Goal: Task Accomplishment & Management: Complete application form

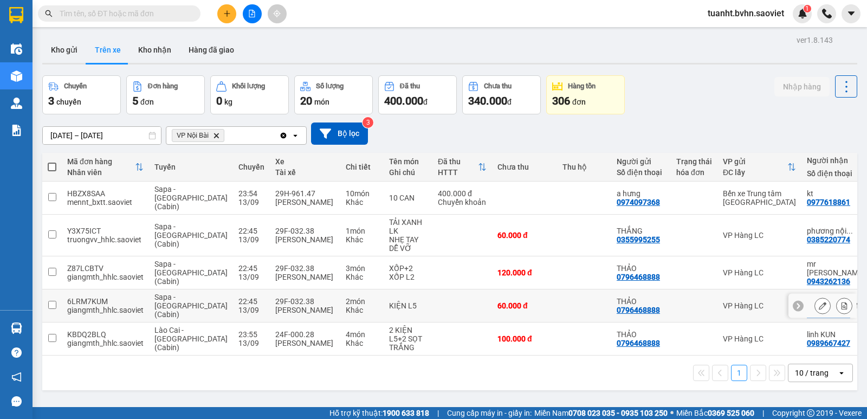
scroll to position [50, 0]
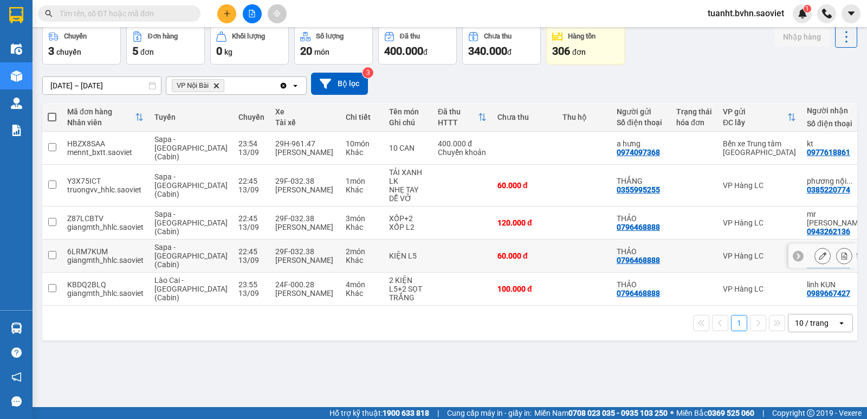
click at [51, 251] on input "checkbox" at bounding box center [52, 255] width 8 height 8
checkbox input "true"
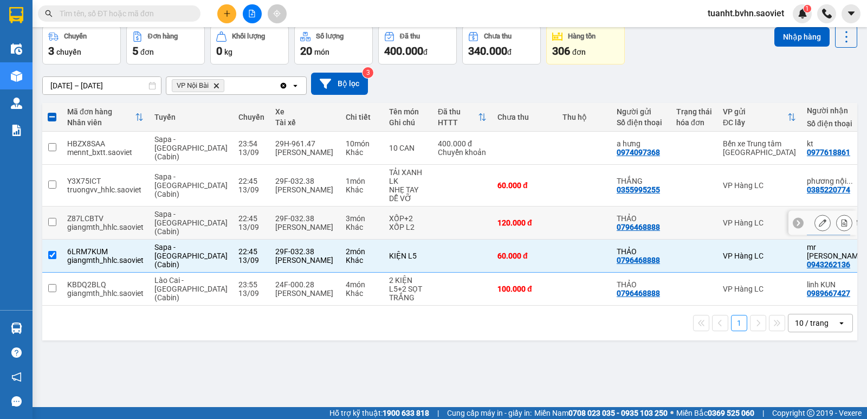
click at [50, 218] on input "checkbox" at bounding box center [52, 222] width 8 height 8
checkbox input "true"
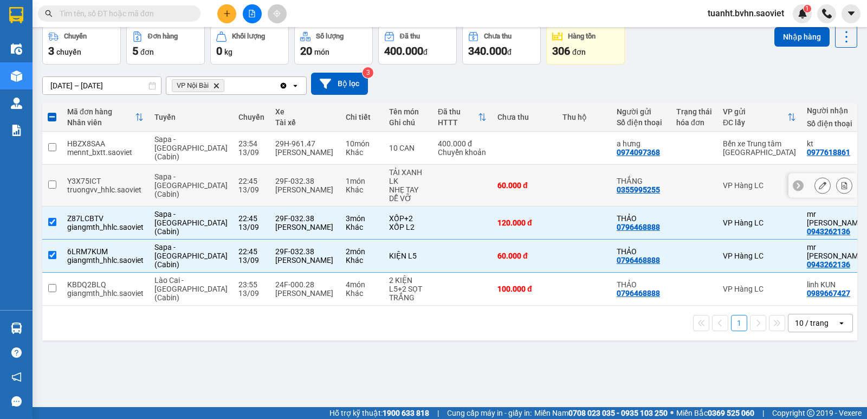
click at [51, 180] on input "checkbox" at bounding box center [52, 184] width 8 height 8
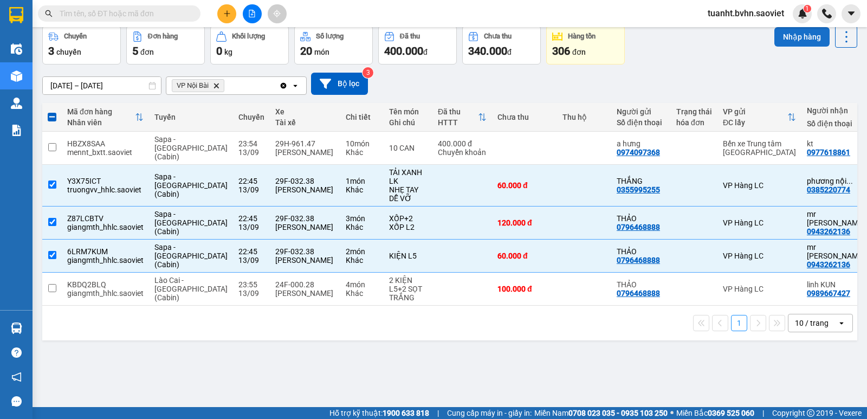
click at [774, 41] on button "Nhập hàng" at bounding box center [801, 37] width 55 height 20
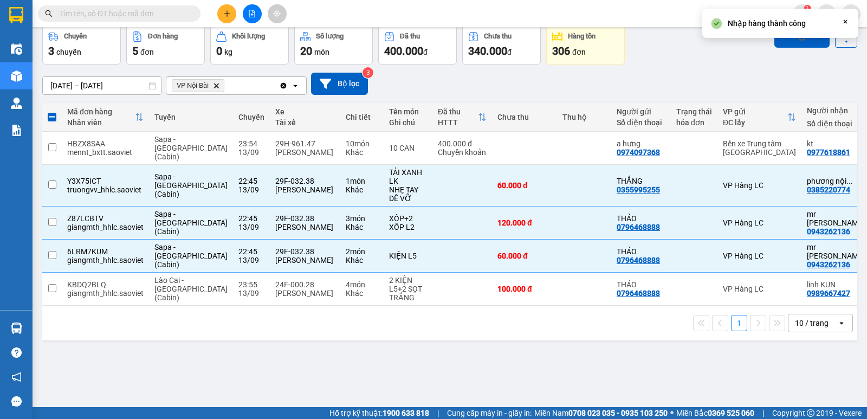
checkbox input "false"
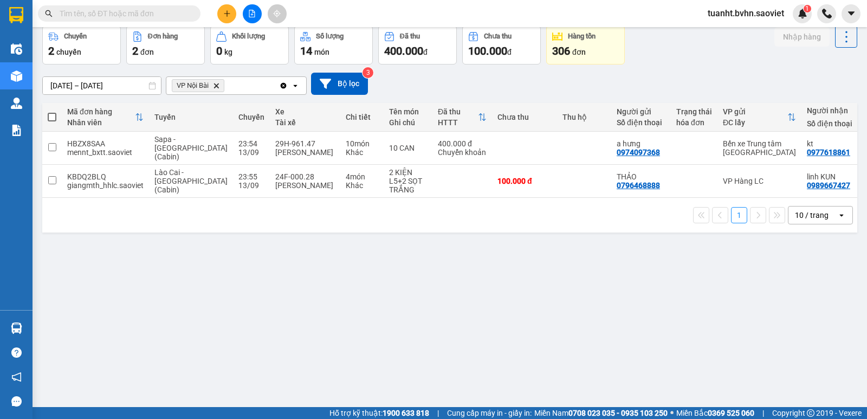
scroll to position [0, 0]
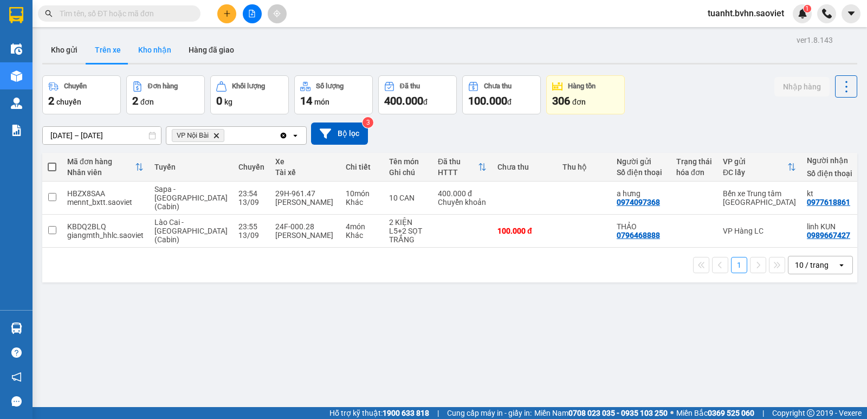
click at [160, 53] on button "Kho nhận" at bounding box center [155, 50] width 50 height 26
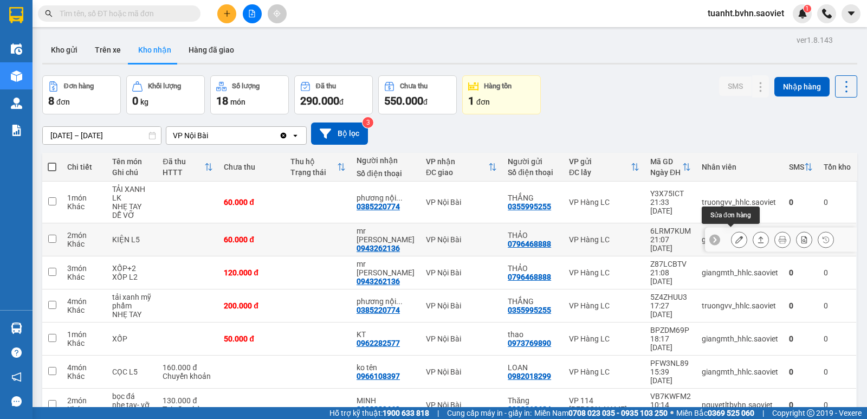
click at [735, 236] on icon at bounding box center [739, 240] width 8 height 8
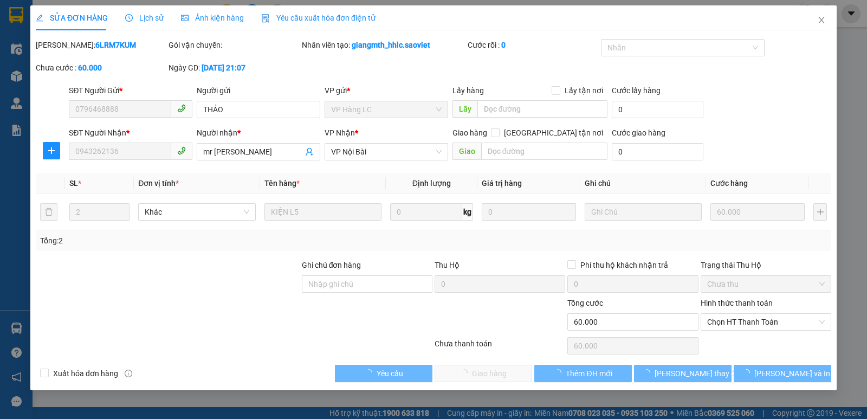
type input "0796468888"
type input "THẢO"
type input "0943262136"
type input "mr [PERSON_NAME]"
type input "60.000"
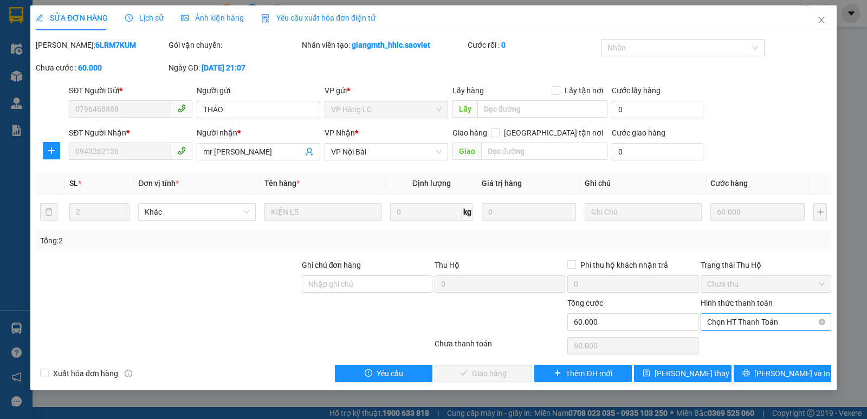
click at [737, 319] on span "Chọn HT Thanh Toán" at bounding box center [766, 322] width 118 height 16
click at [743, 359] on div "Chuyển khoản" at bounding box center [766, 361] width 118 height 12
type input "0"
click at [482, 371] on span "[PERSON_NAME] và Giao hàng" at bounding box center [507, 373] width 104 height 12
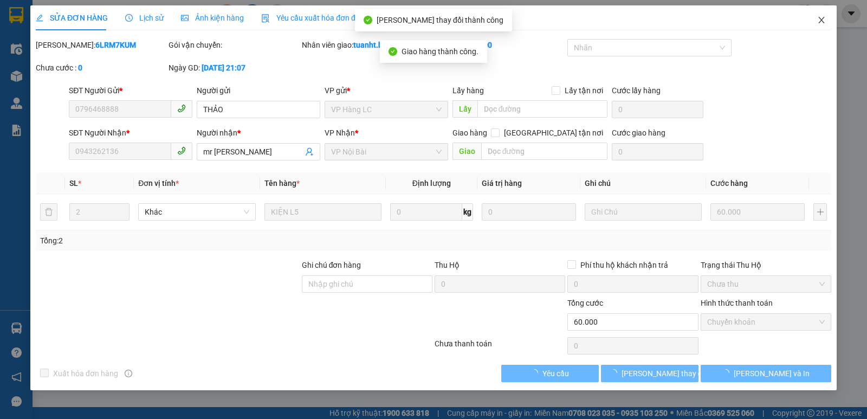
click at [821, 23] on icon "close" at bounding box center [821, 20] width 9 height 9
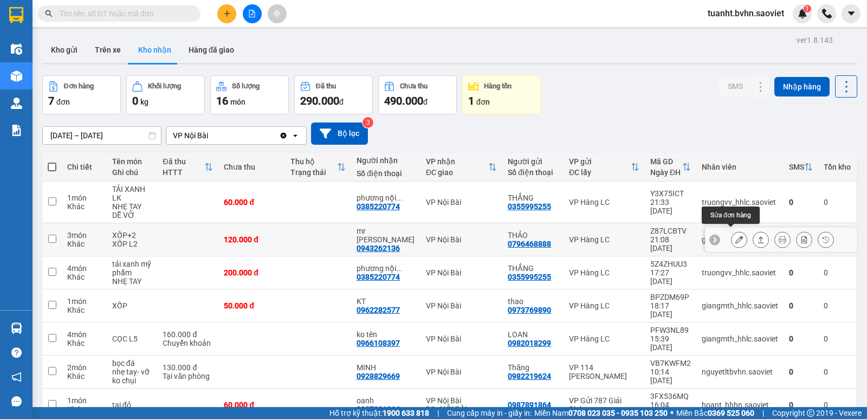
click at [735, 236] on icon at bounding box center [739, 240] width 8 height 8
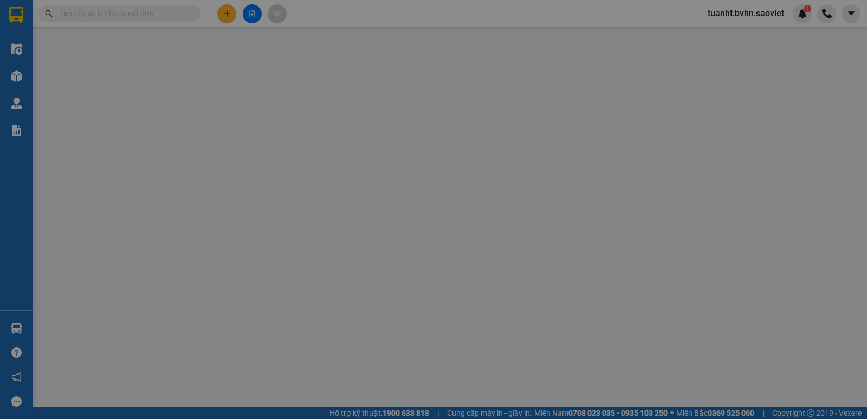
type input "0796468888"
type input "THẢO"
type input "0943262136"
type input "mr [PERSON_NAME]"
type input "120.000"
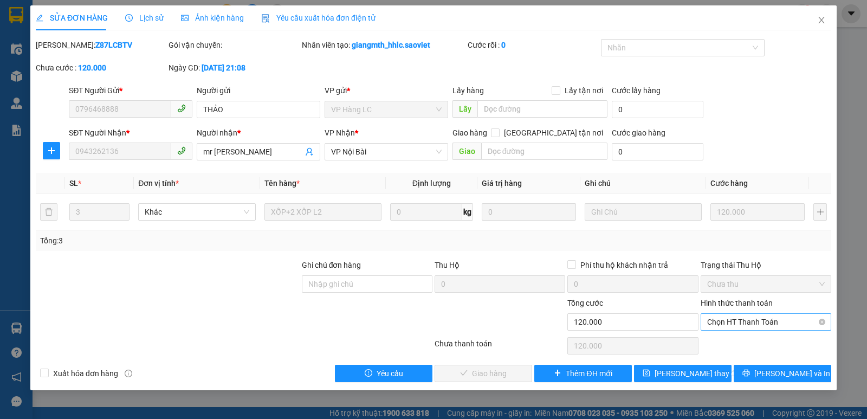
drag, startPoint x: 729, startPoint y: 318, endPoint x: 727, endPoint y: 328, distance: 11.1
click at [729, 318] on span "Chọn HT Thanh Toán" at bounding box center [766, 322] width 118 height 16
click at [732, 358] on div "Chuyển khoản" at bounding box center [766, 361] width 118 height 12
type input "0"
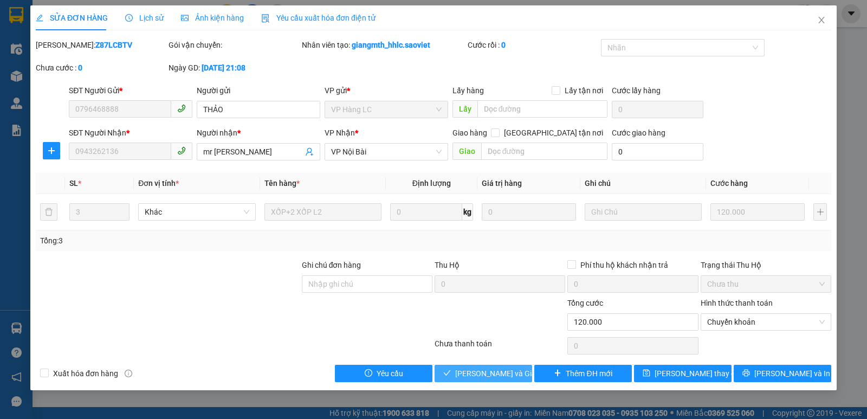
click at [488, 377] on span "[PERSON_NAME] và Giao hàng" at bounding box center [507, 373] width 104 height 12
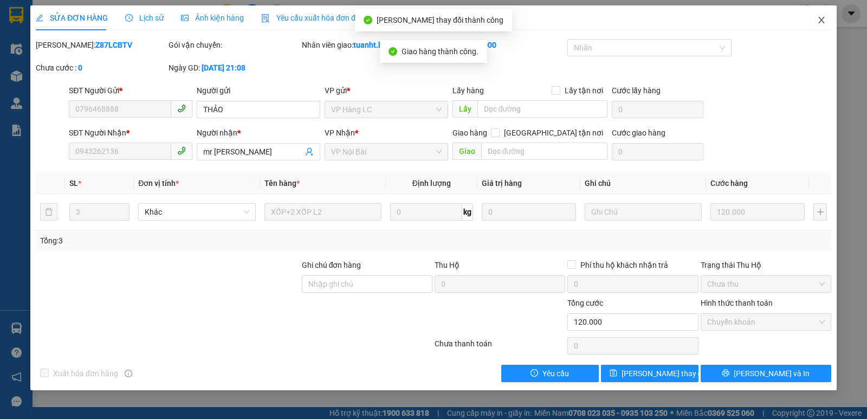
click at [819, 18] on icon "close" at bounding box center [821, 20] width 6 height 7
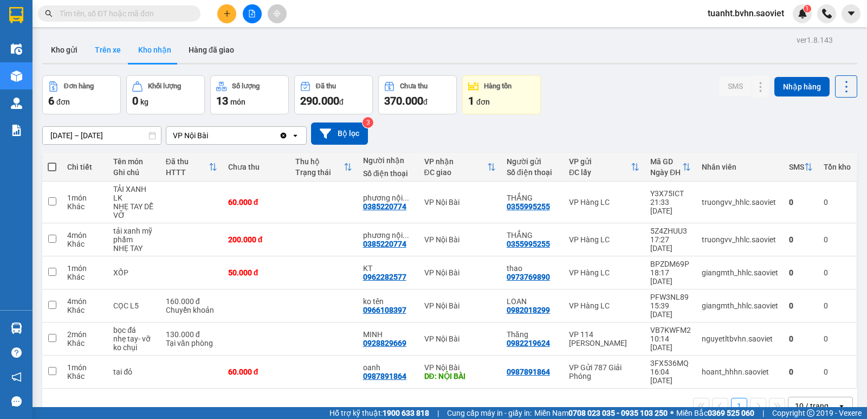
click at [108, 52] on button "Trên xe" at bounding box center [107, 50] width 43 height 26
